Goal: Transaction & Acquisition: Purchase product/service

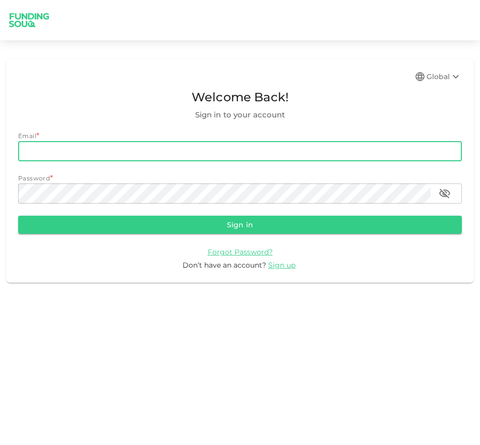
click at [184, 160] on input "email" at bounding box center [240, 151] width 444 height 20
type input "muhd.hasmul.555@gmail.com"
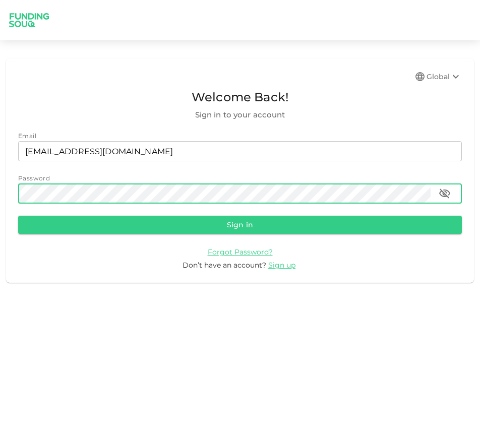
click at [18, 216] on button "Sign in" at bounding box center [240, 225] width 444 height 18
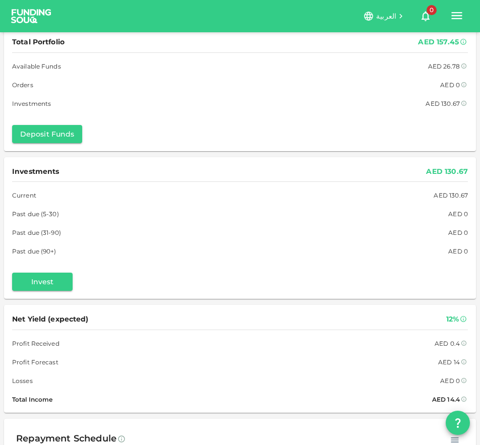
click at [453, 17] on icon "button" at bounding box center [457, 16] width 14 height 14
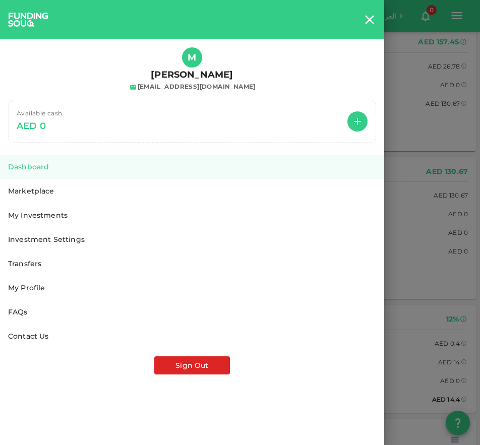
click at [456, 16] on div at bounding box center [240, 222] width 480 height 445
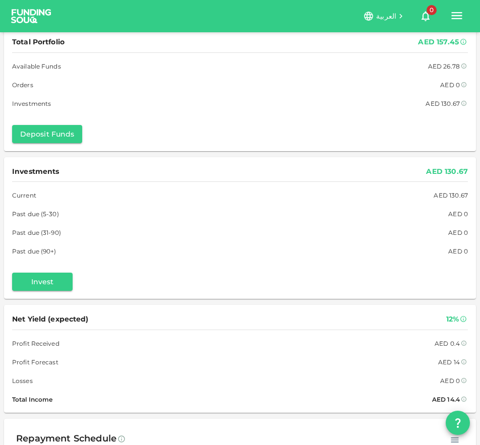
click at [456, 16] on icon "button" at bounding box center [457, 15] width 11 height 7
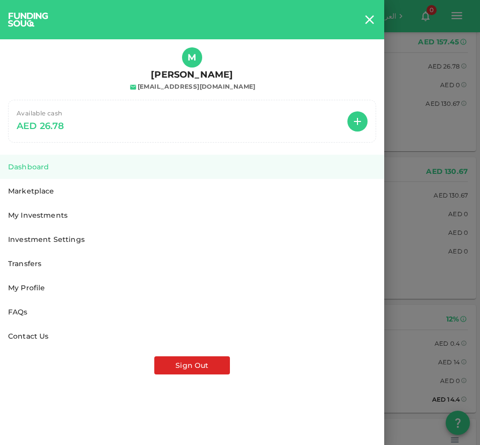
click at [456, 17] on div at bounding box center [240, 222] width 480 height 445
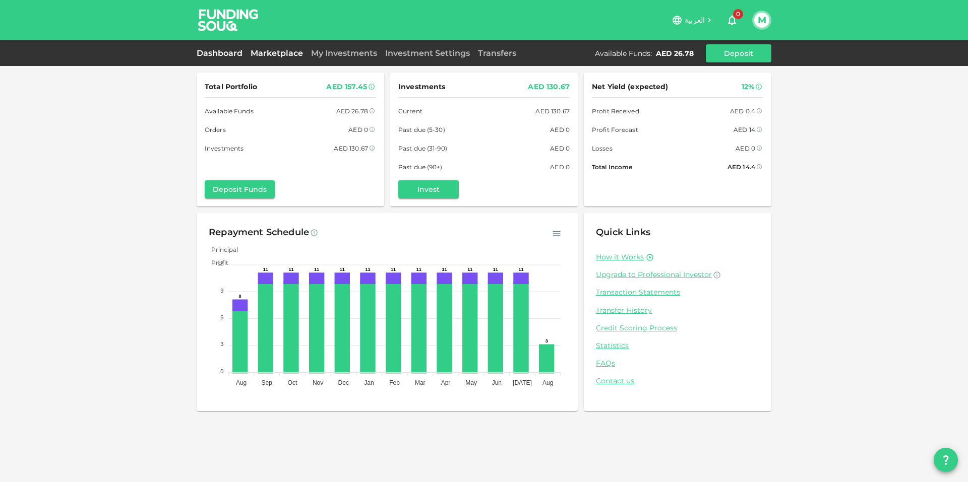
click at [280, 48] on link "Marketplace" at bounding box center [276, 53] width 60 height 10
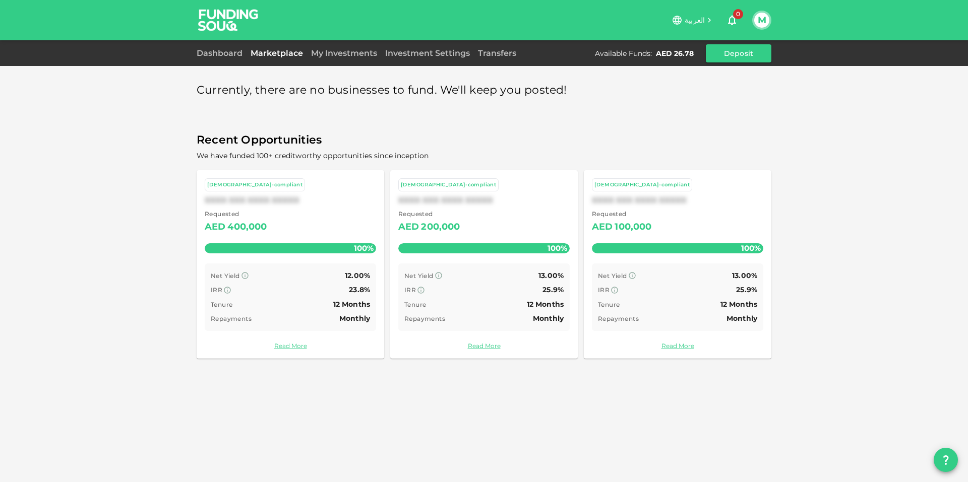
click at [360, 61] on div "Dashboard Marketplace My Investments Investment Settings Transfers Available Fu…" at bounding box center [484, 53] width 575 height 18
click at [368, 48] on link "My Investments" at bounding box center [344, 53] width 74 height 10
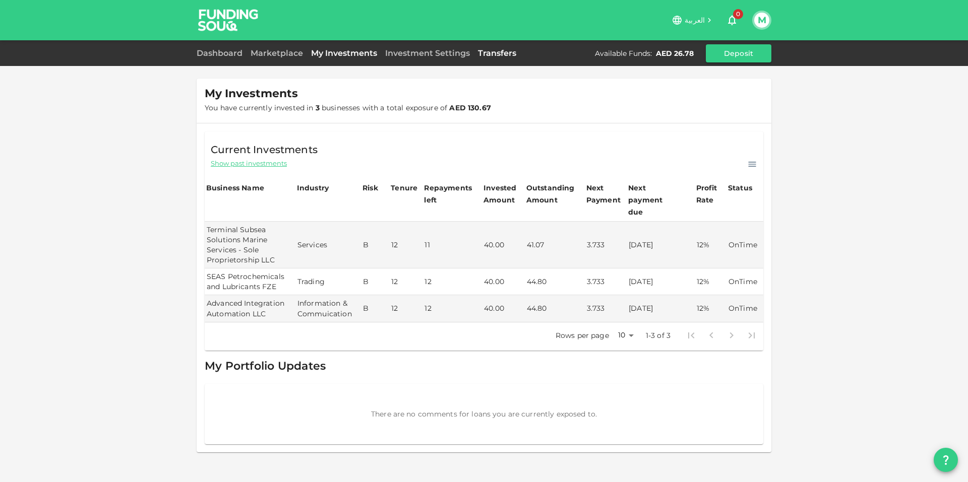
click at [479, 53] on link "Transfers" at bounding box center [497, 53] width 46 height 10
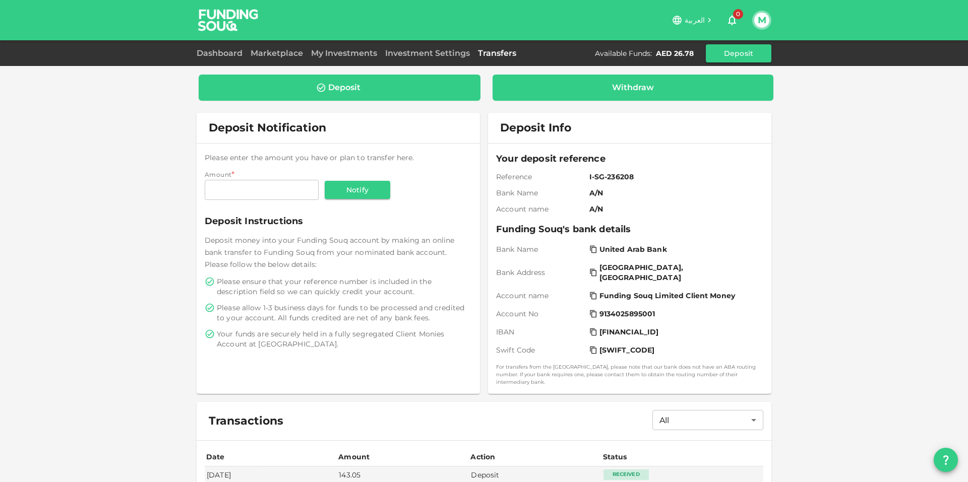
click at [479, 84] on div "Withdraw" at bounding box center [633, 88] width 265 height 10
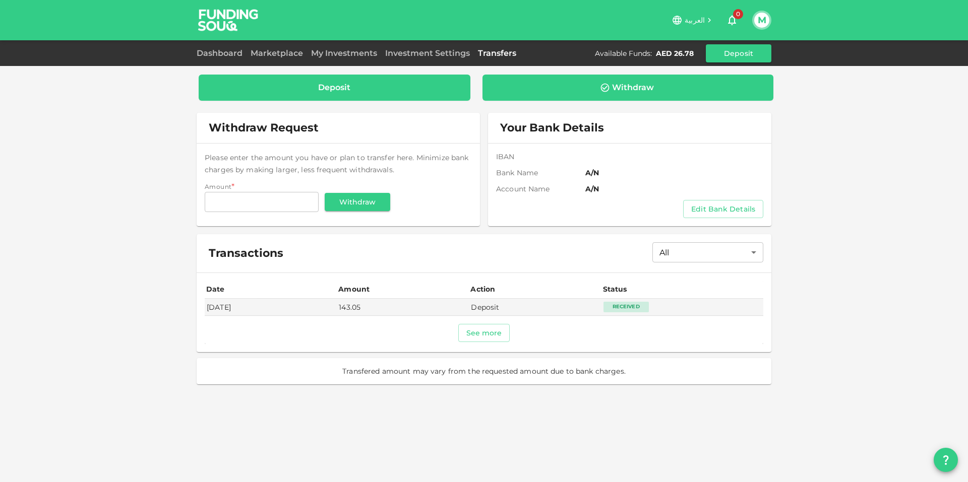
click at [451, 92] on div "Deposit" at bounding box center [335, 88] width 272 height 26
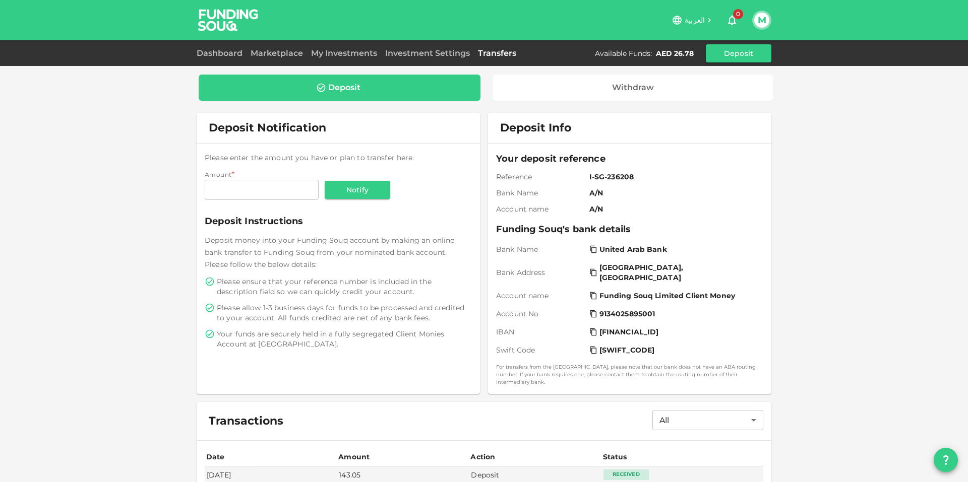
click at [280, 62] on div "Dashboard Marketplace My Investments Investment Settings Transfers Available Fu…" at bounding box center [484, 53] width 575 height 18
click at [280, 61] on div "Dashboard Marketplace My Investments Investment Settings Transfers Available Fu…" at bounding box center [484, 53] width 575 height 18
click at [284, 51] on link "Marketplace" at bounding box center [276, 53] width 60 height 10
